Goal: Task Accomplishment & Management: Manage account settings

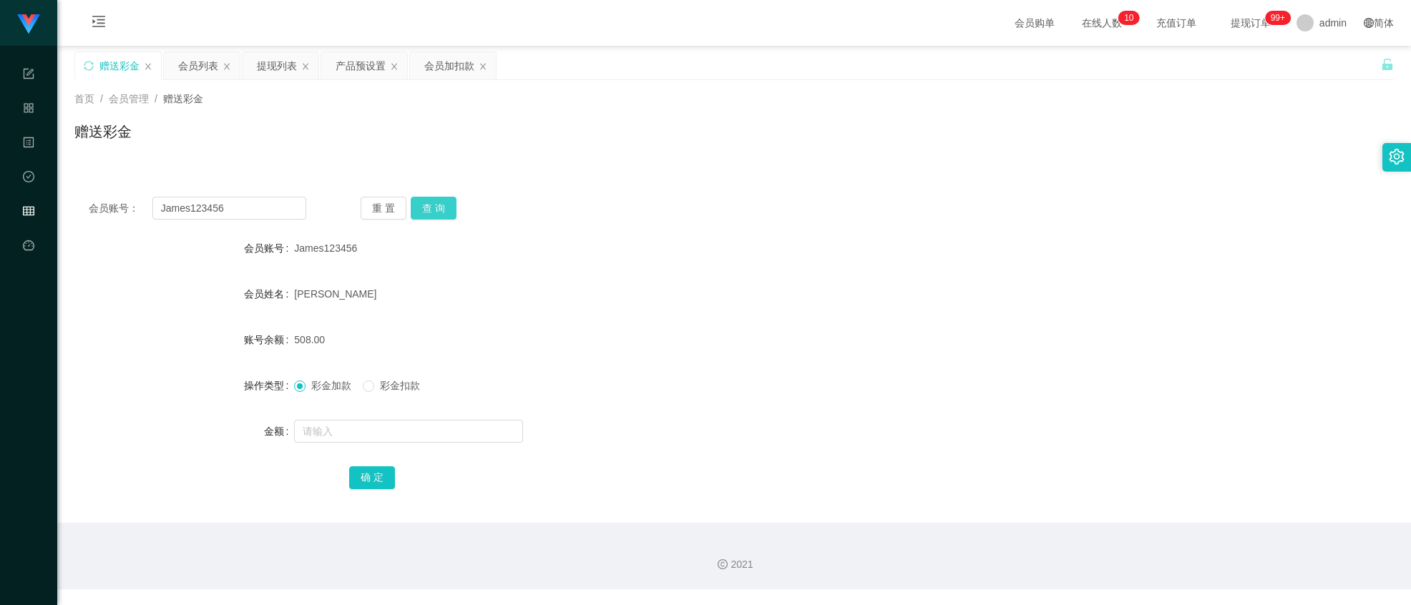
click at [432, 212] on button "查 询" at bounding box center [434, 208] width 46 height 23
click at [260, 201] on input "James123456" at bounding box center [229, 208] width 154 height 23
click at [275, 69] on div "提现列表" at bounding box center [277, 65] width 40 height 27
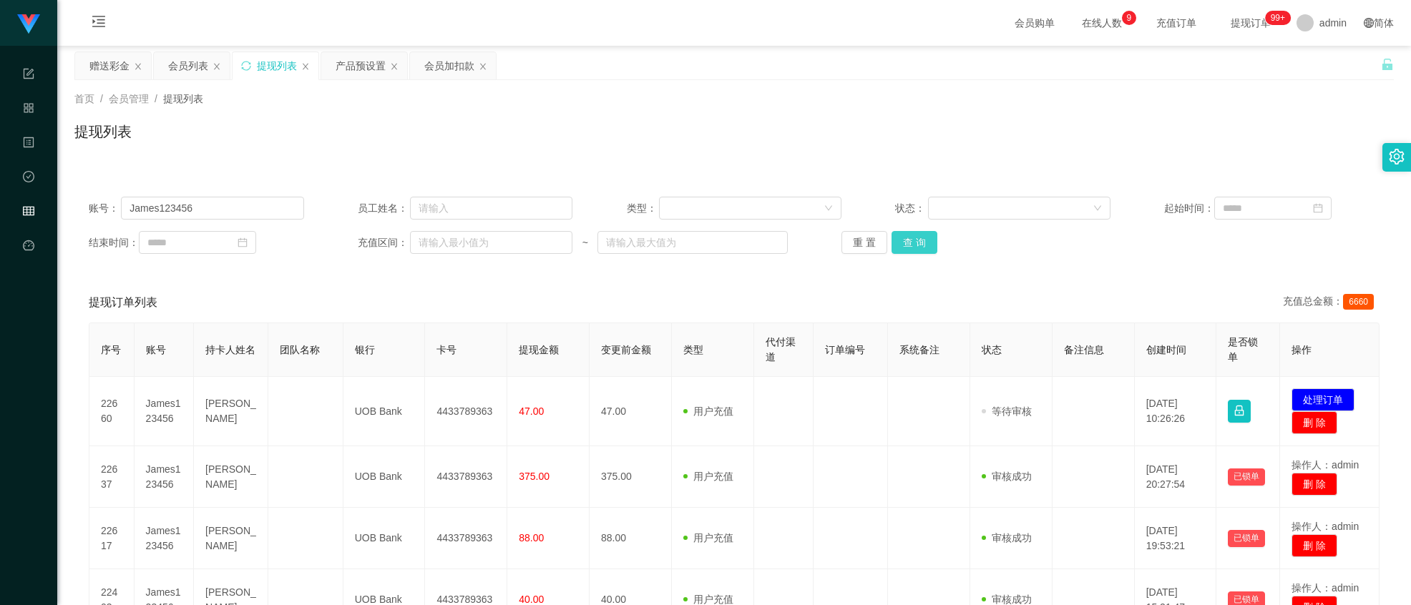
drag, startPoint x: 917, startPoint y: 249, endPoint x: 916, endPoint y: 241, distance: 7.9
click at [916, 244] on button "查 询" at bounding box center [914, 242] width 46 height 23
click at [1318, 396] on button "处理订单" at bounding box center [1322, 399] width 63 height 23
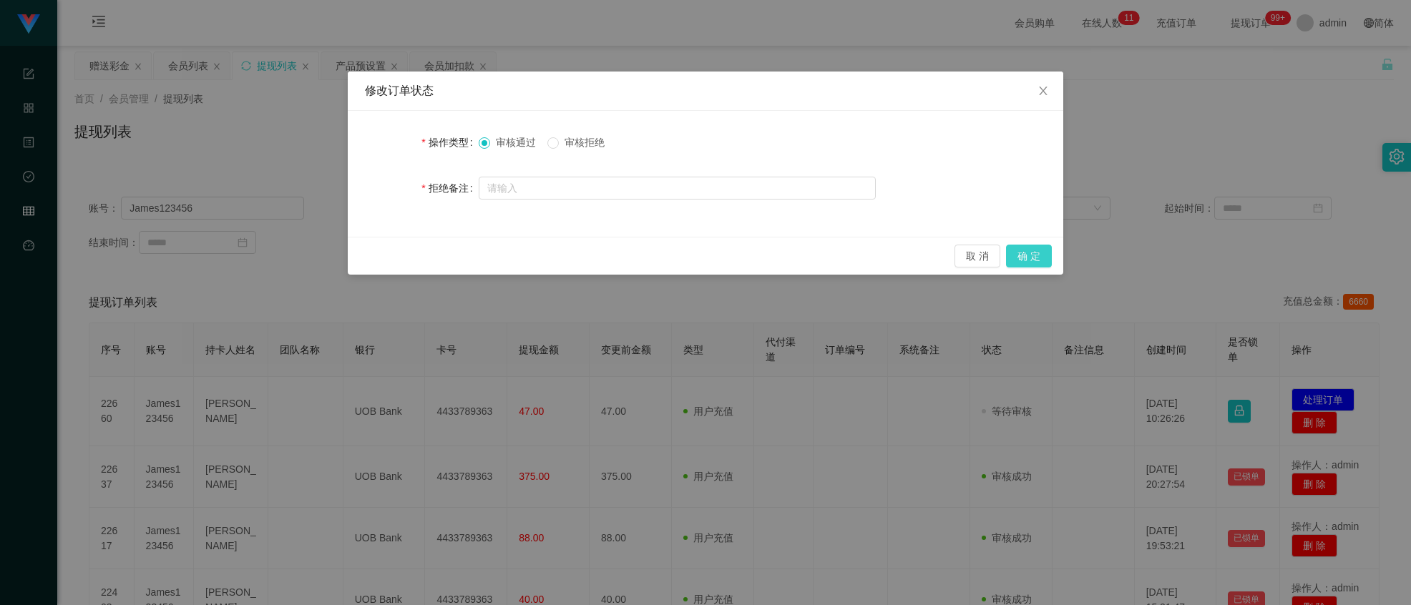
click at [1034, 256] on button "确 定" at bounding box center [1029, 256] width 46 height 23
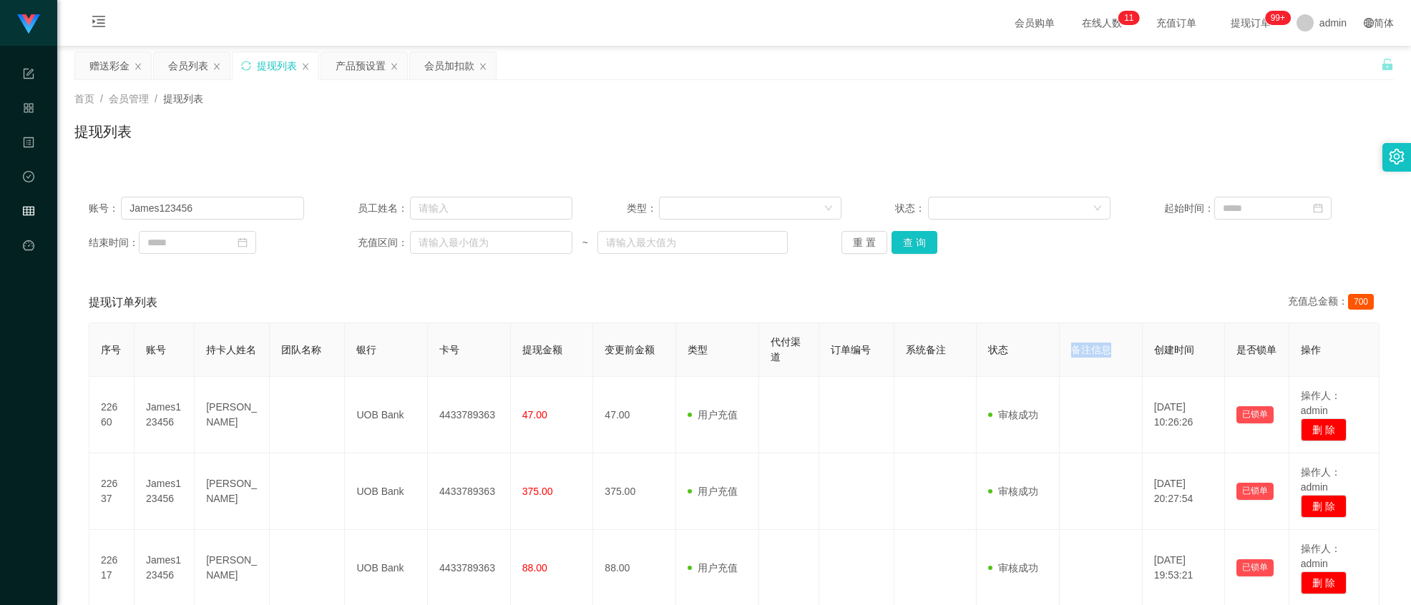
drag, startPoint x: 1060, startPoint y: 359, endPoint x: 1102, endPoint y: 367, distance: 42.2
click at [1100, 369] on th "备注信息" at bounding box center [1100, 350] width 83 height 54
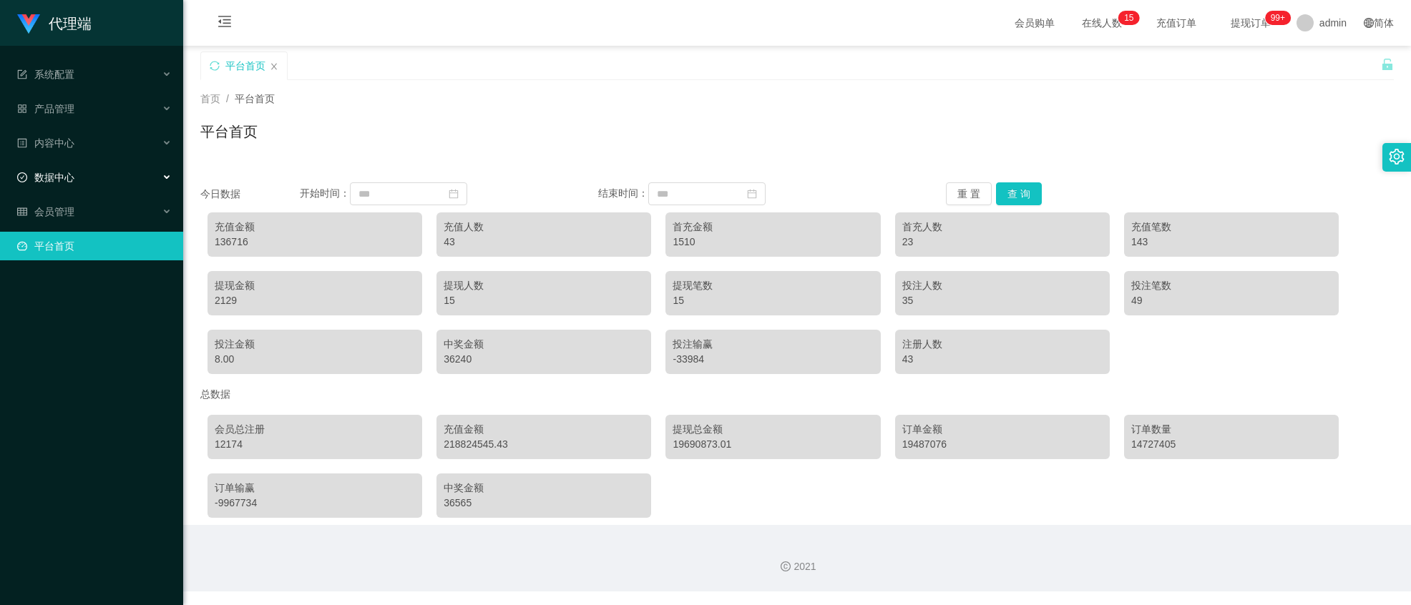
click at [95, 180] on div "数据中心" at bounding box center [91, 177] width 183 height 29
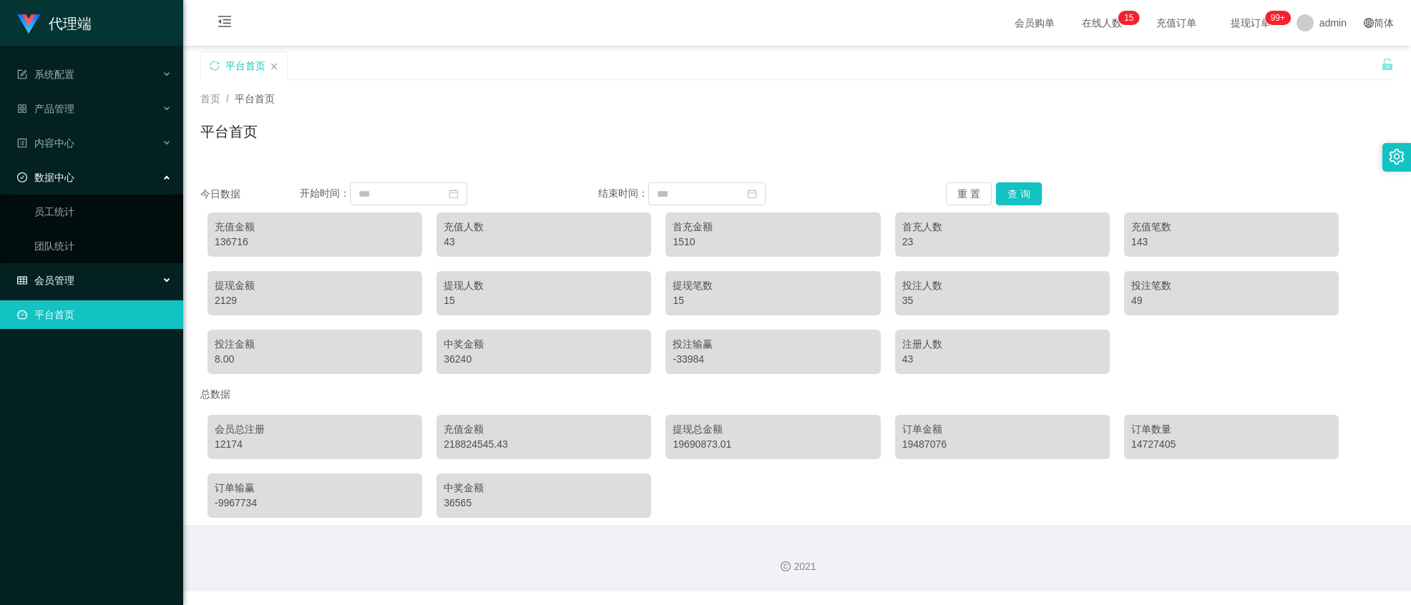
click at [80, 266] on div "会员管理" at bounding box center [91, 280] width 183 height 29
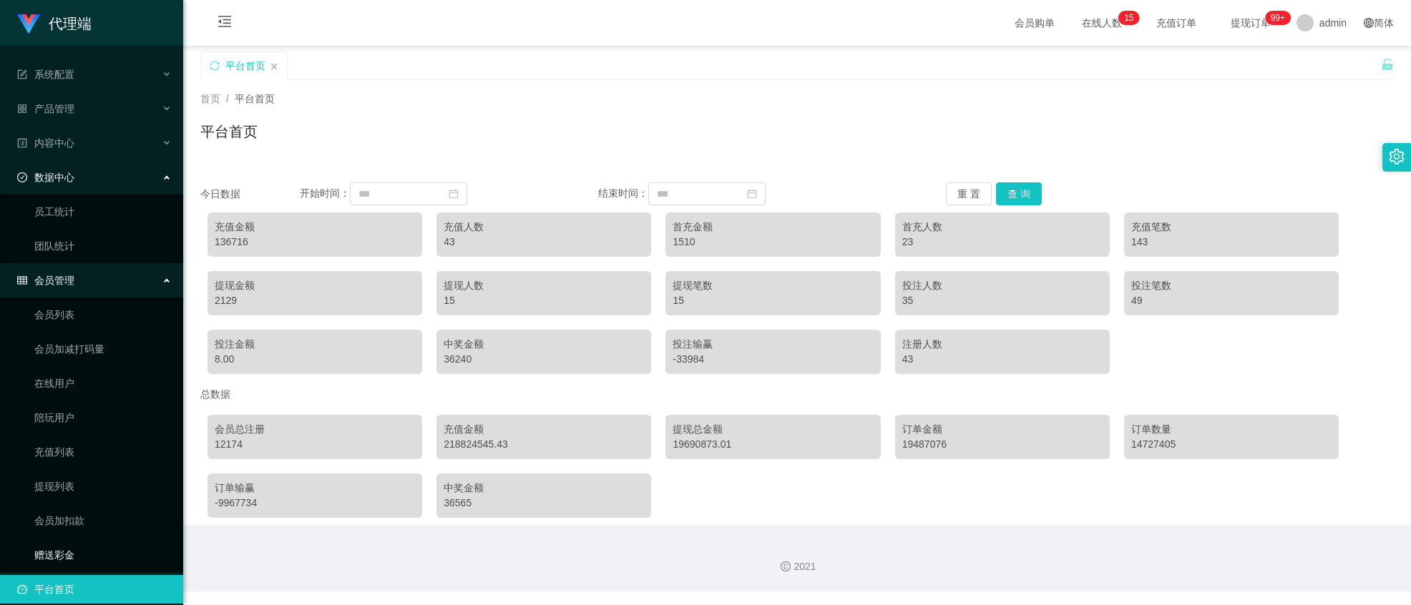
click at [69, 552] on link "赠送彩金" at bounding box center [102, 555] width 137 height 29
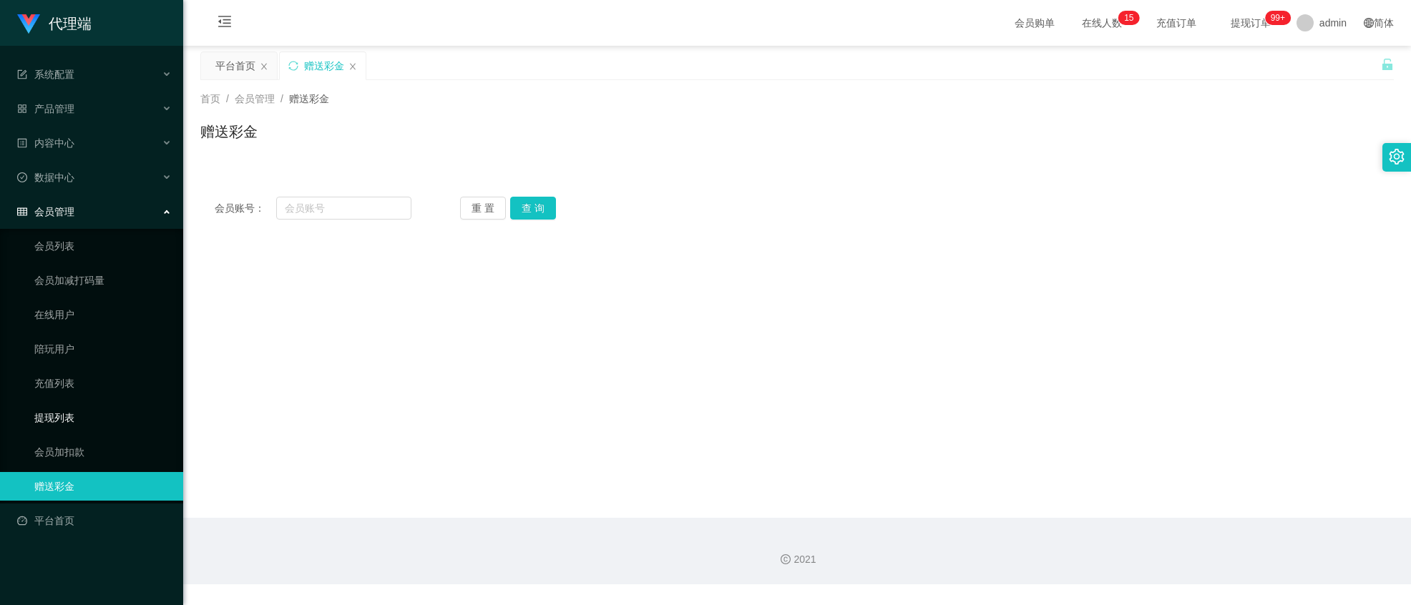
click at [58, 408] on link "提现列表" at bounding box center [102, 417] width 137 height 29
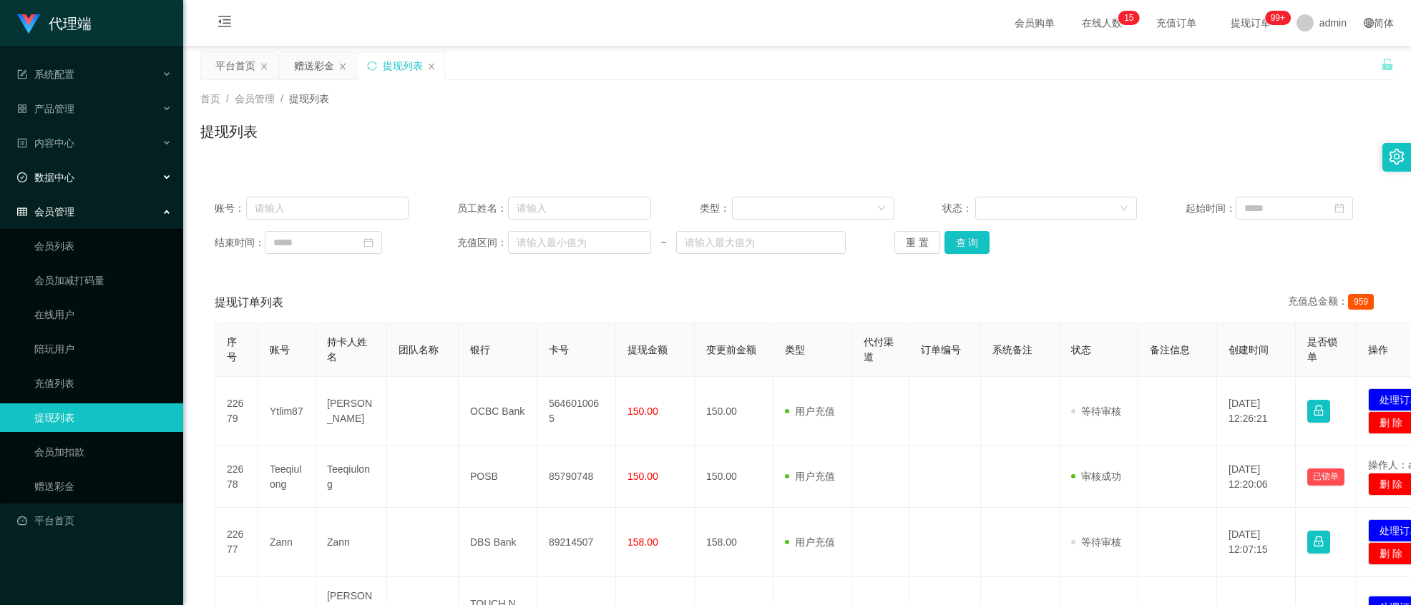
click at [64, 172] on span "数据中心" at bounding box center [45, 177] width 57 height 11
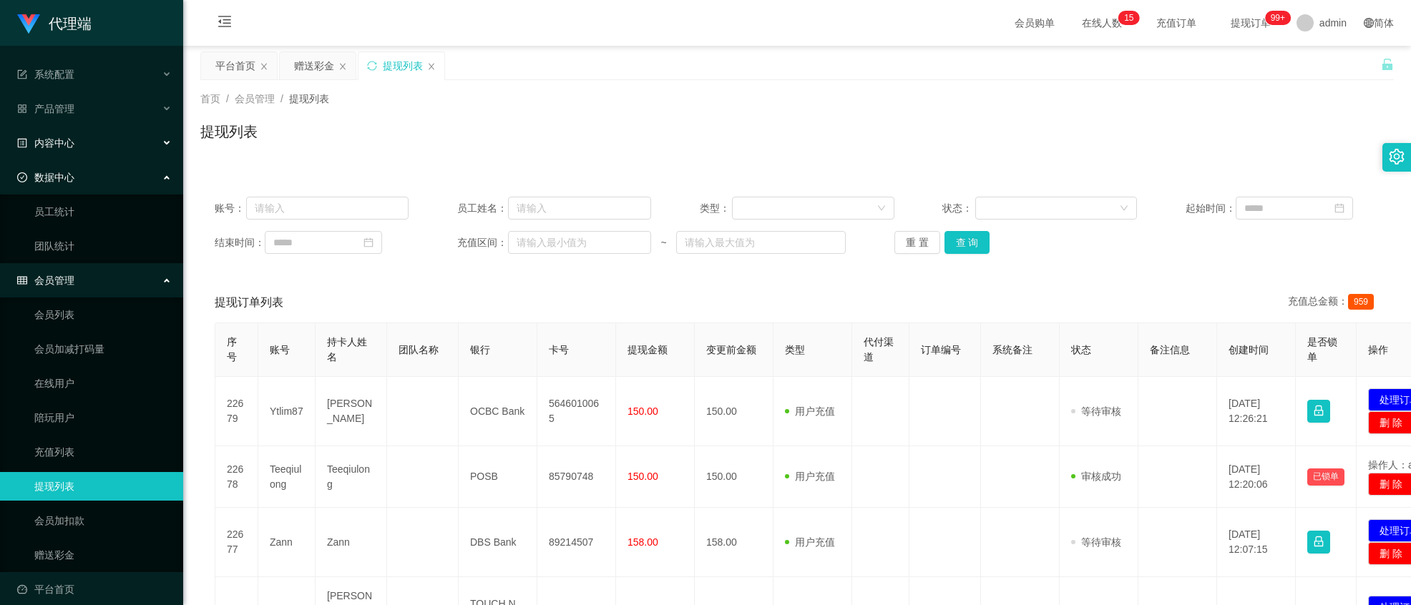
click at [74, 129] on div "内容中心" at bounding box center [91, 143] width 183 height 29
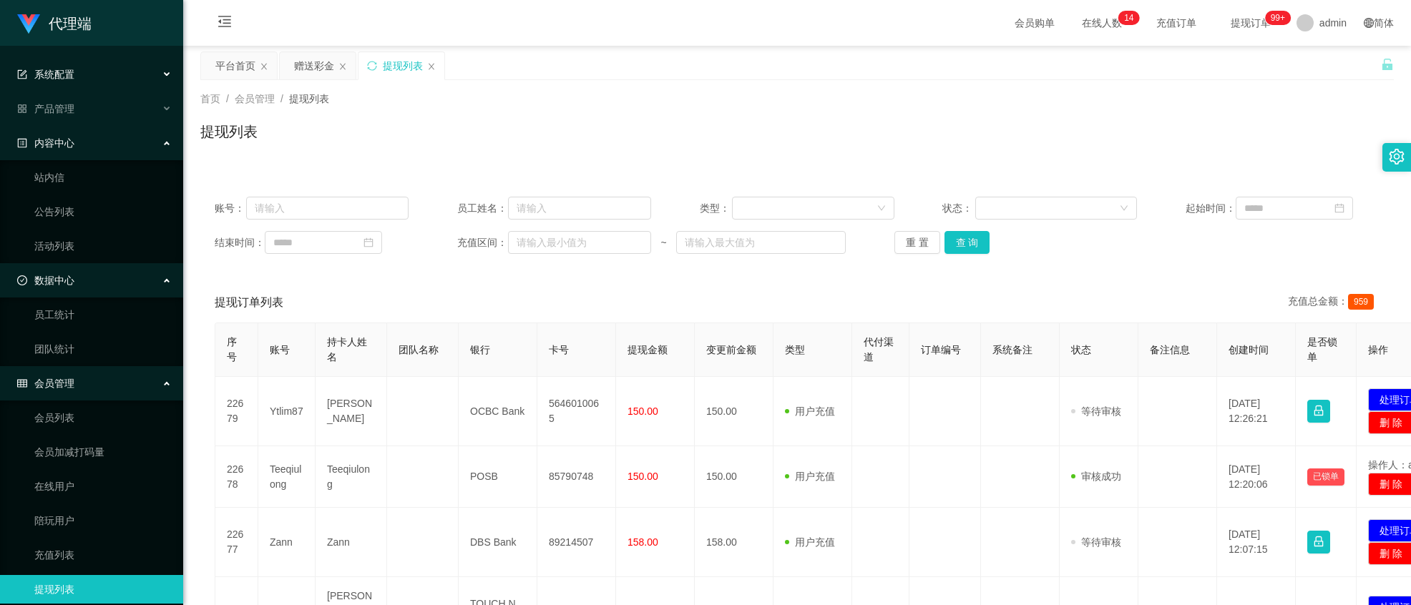
click at [69, 76] on span "系统配置" at bounding box center [45, 74] width 57 height 11
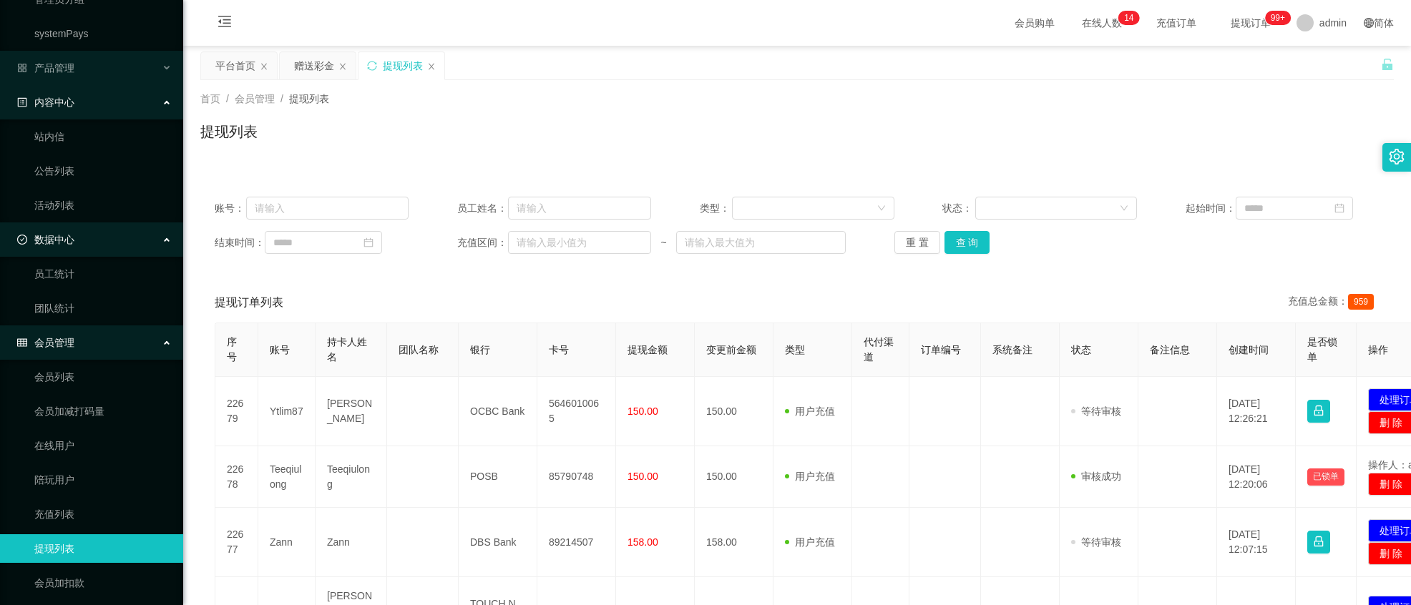
scroll to position [250, 0]
